Goal: Find specific page/section: Find specific page/section

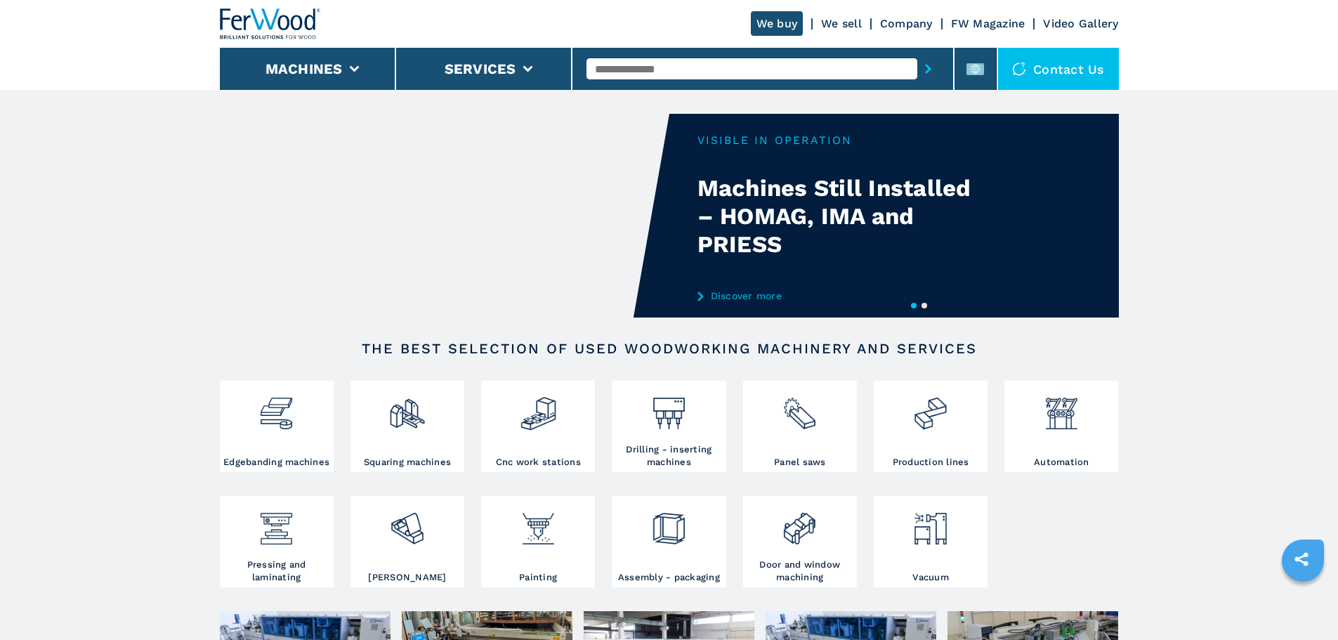
click at [744, 72] on input "text" at bounding box center [751, 68] width 331 height 21
type input "******"
click at [917, 53] on button "submit-button" at bounding box center [928, 69] width 22 height 32
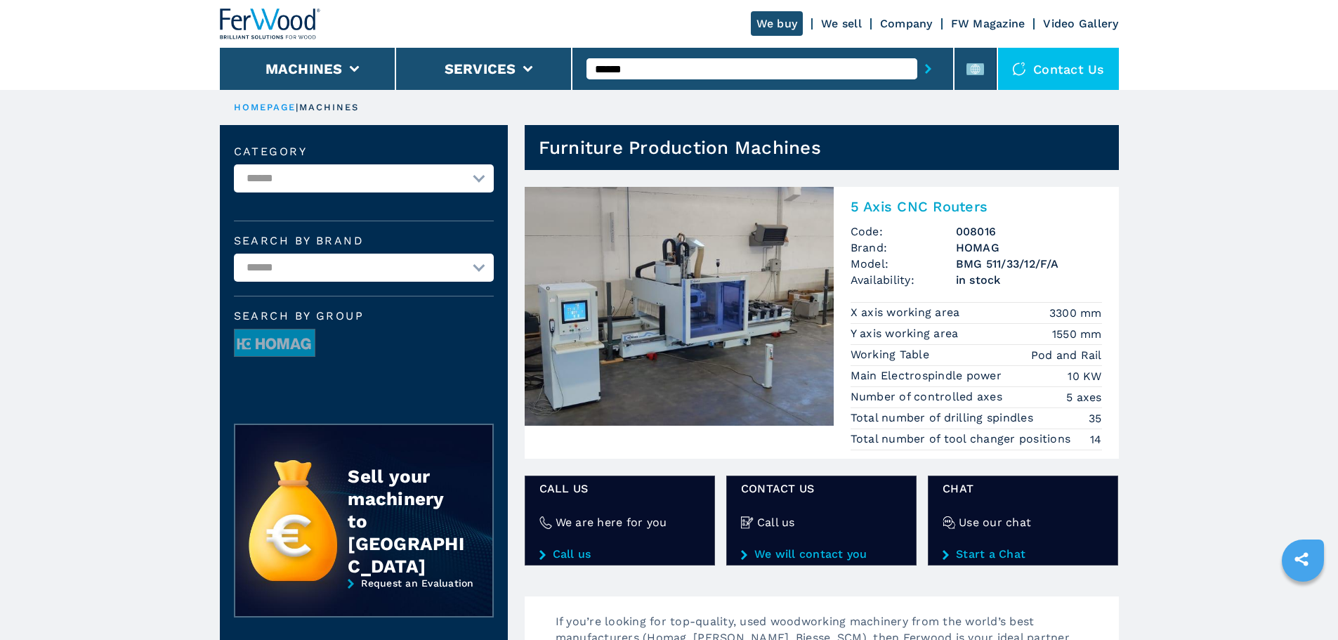
click at [897, 203] on h2 "5 Axis CNC Routers" at bounding box center [975, 206] width 251 height 17
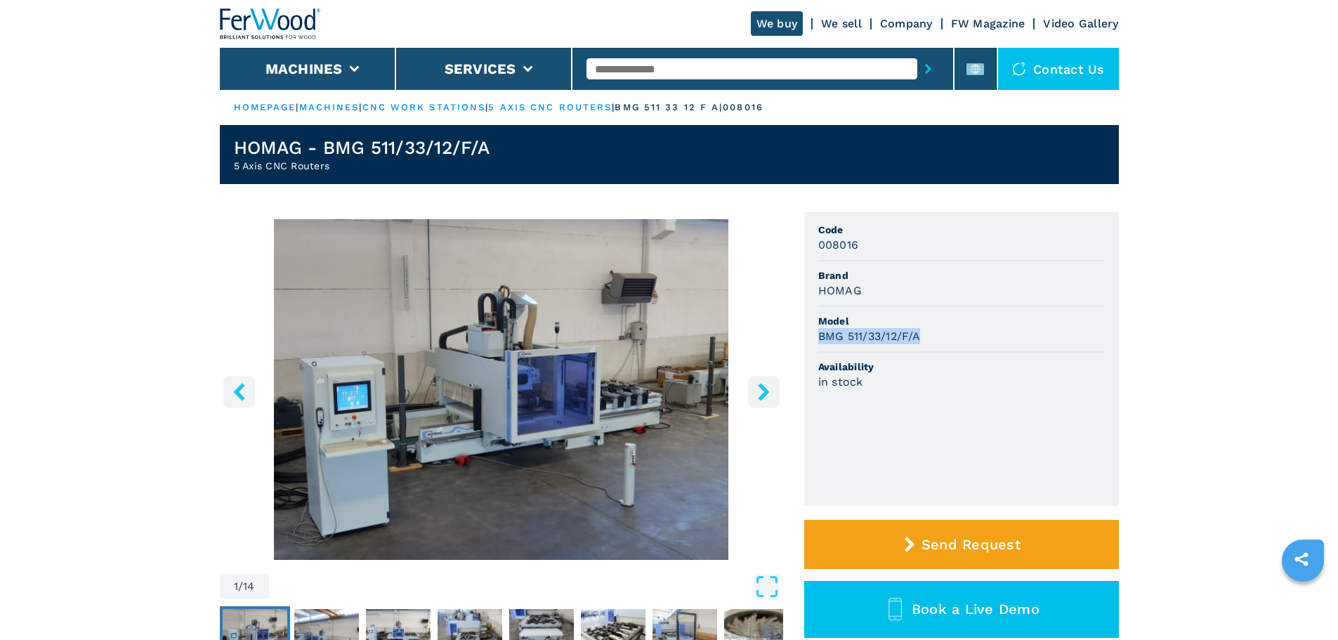
drag, startPoint x: 811, startPoint y: 336, endPoint x: 918, endPoint y: 329, distance: 107.6
click at [918, 329] on ul "Code 008016 Brand HOMAG Model BMG 511/33/12/F/A Availability in stock" at bounding box center [961, 358] width 315 height 293
copy h3 "BMG 511/33/12/F/A"
